Goal: Task Accomplishment & Management: Manage account settings

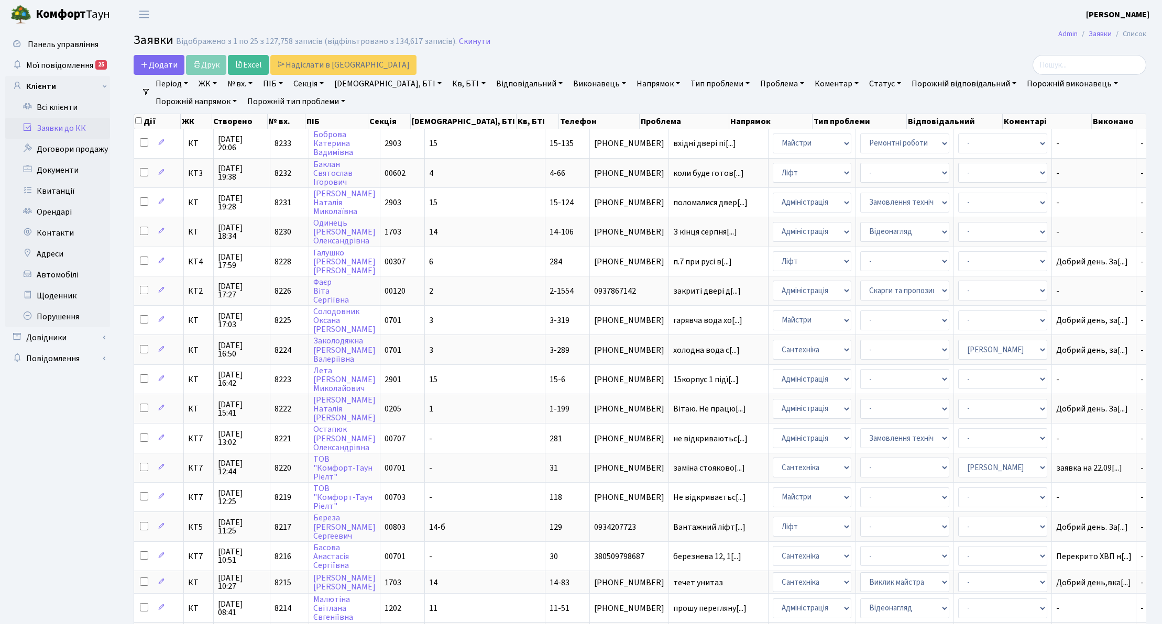
select select "25"
click at [74, 123] on link "Заявки до КК" at bounding box center [57, 128] width 105 height 21
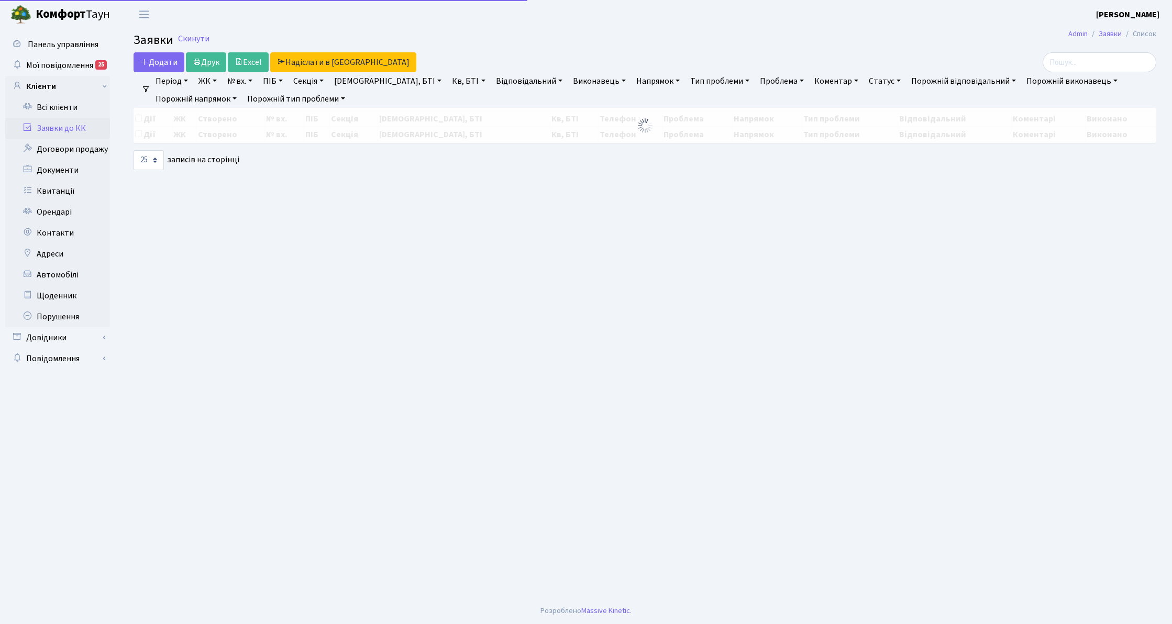
select select "25"
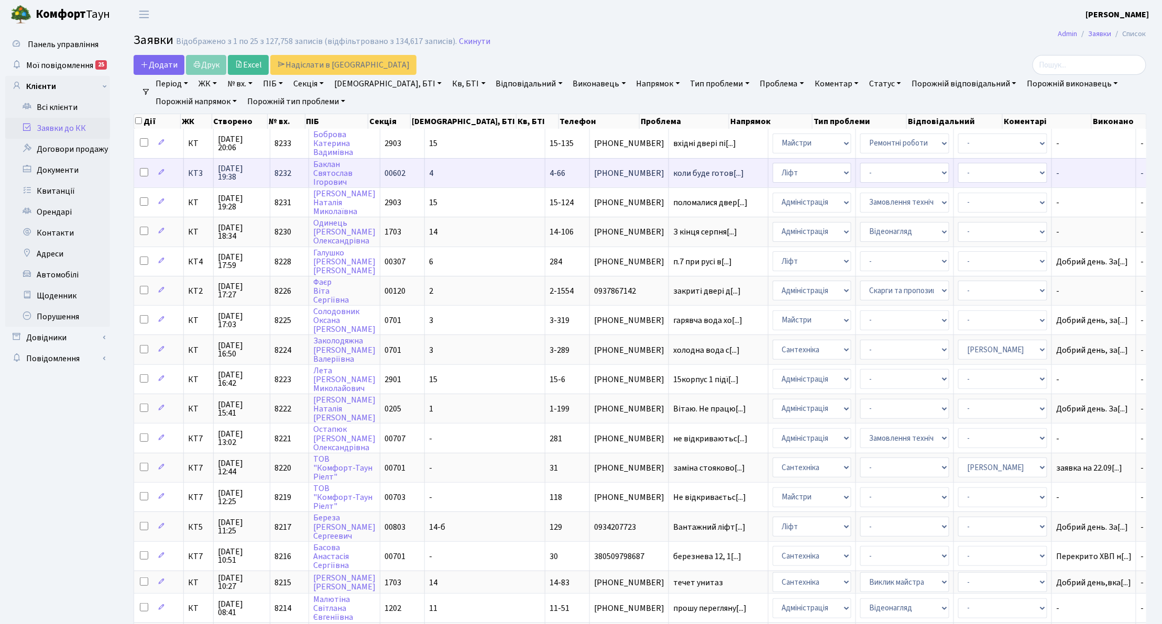
click at [202, 179] on td "КТ3" at bounding box center [199, 172] width 30 height 29
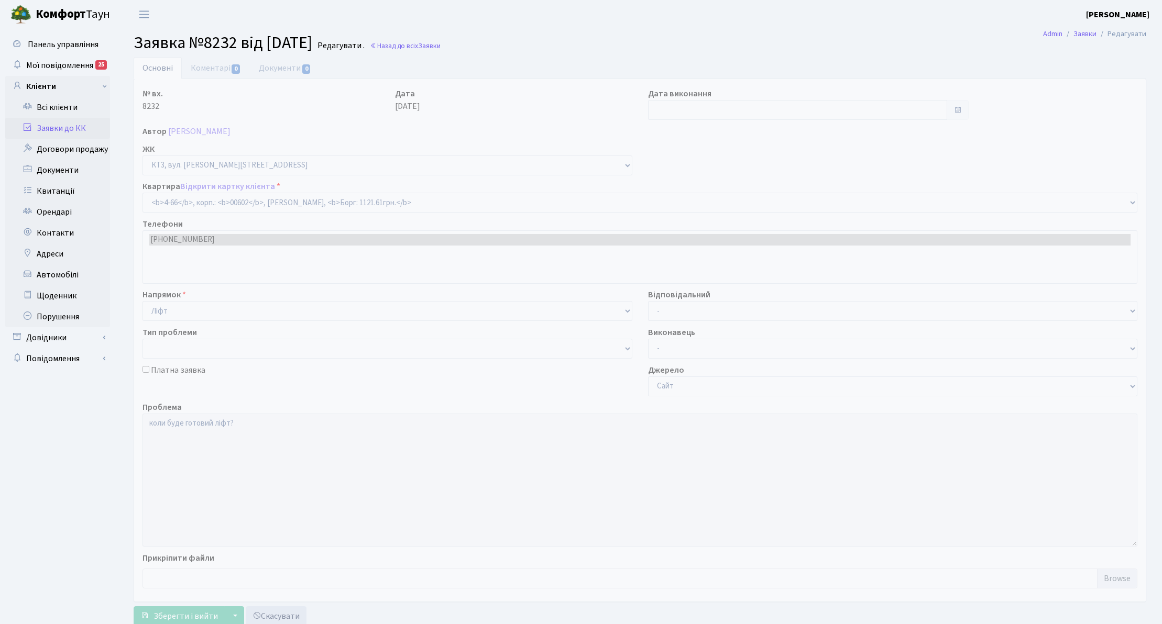
select select "16525"
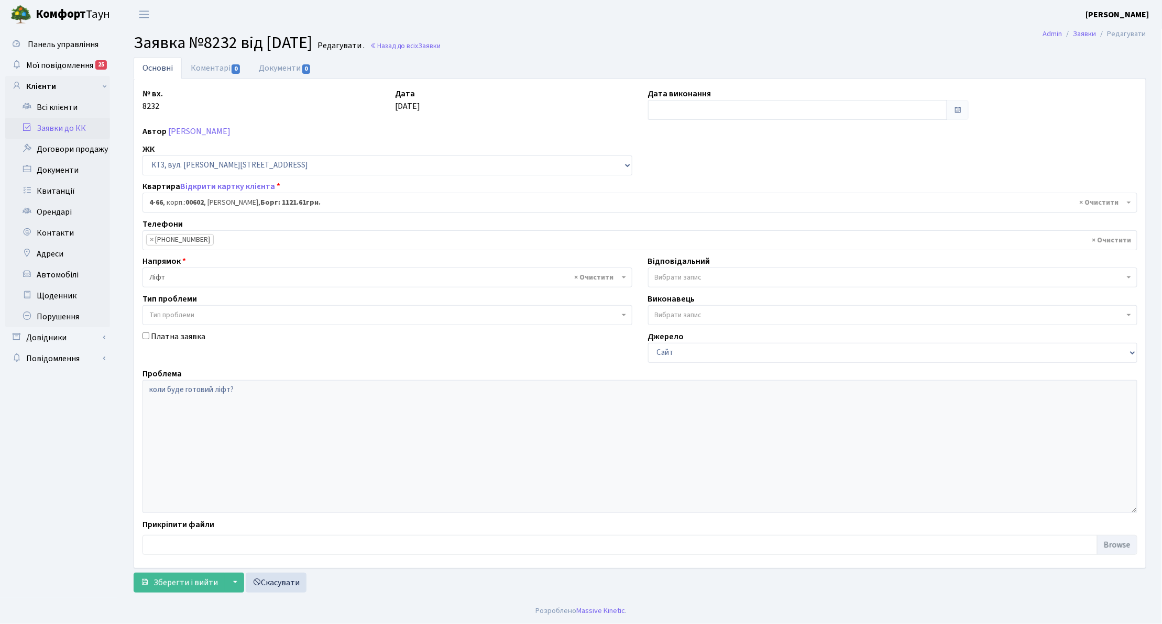
click at [194, 280] on span "× Ліфт" at bounding box center [384, 277] width 470 height 10
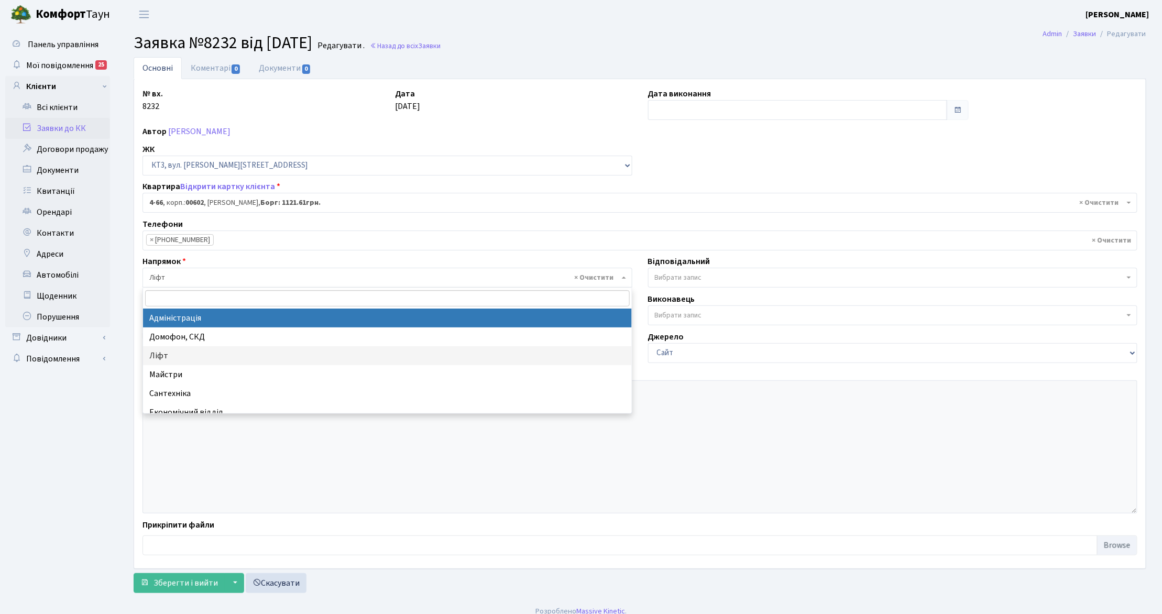
select select "5"
select select
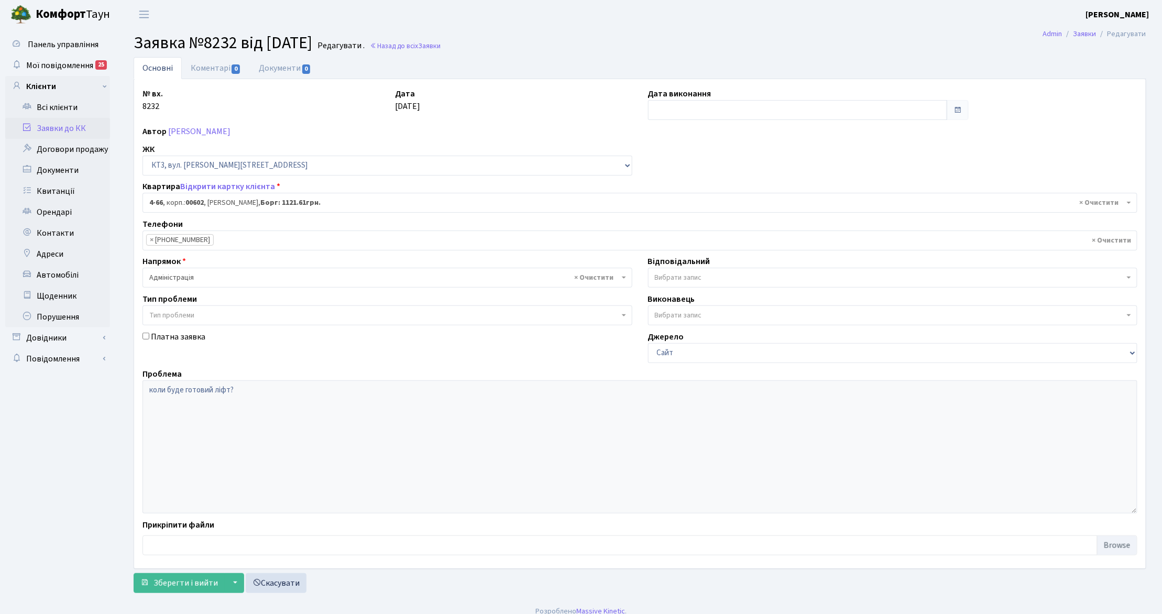
click at [686, 276] on span "Вибрати запис" at bounding box center [678, 277] width 47 height 10
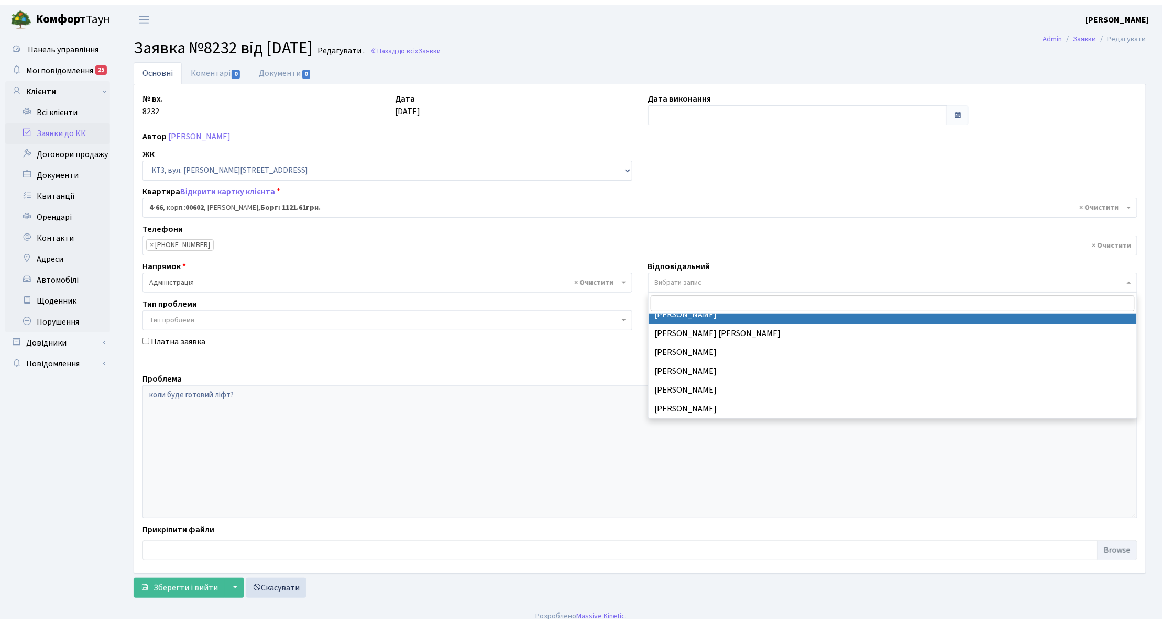
scroll to position [139, 0]
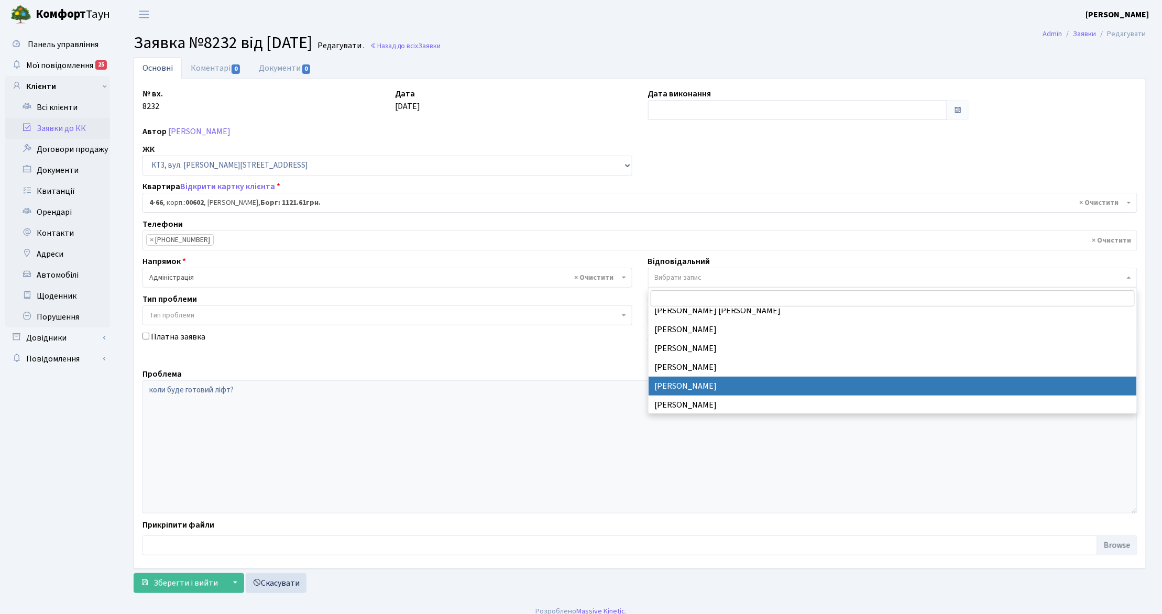
select select "11"
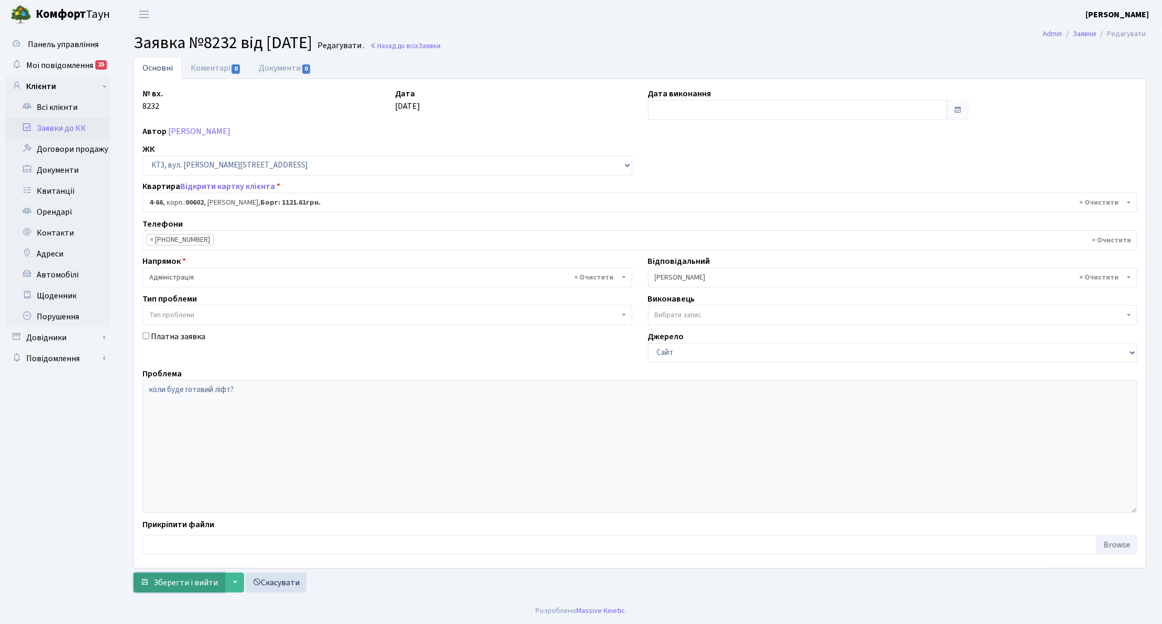
click at [214, 585] on span "Зберегти і вийти" at bounding box center [185, 583] width 64 height 12
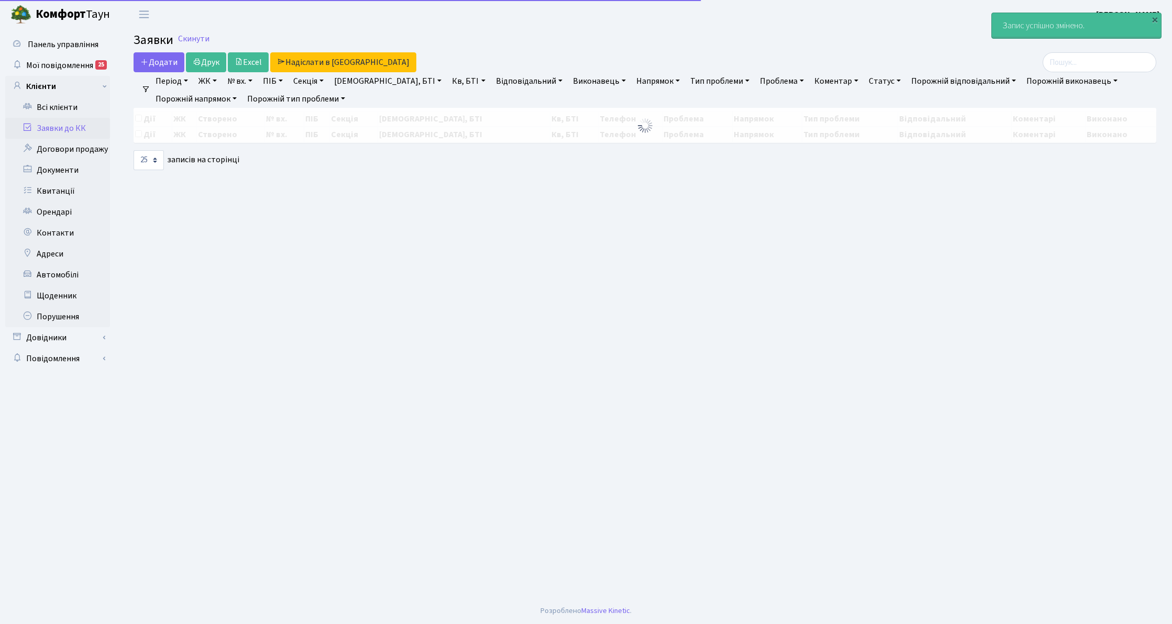
select select "25"
